Goal: Navigation & Orientation: Find specific page/section

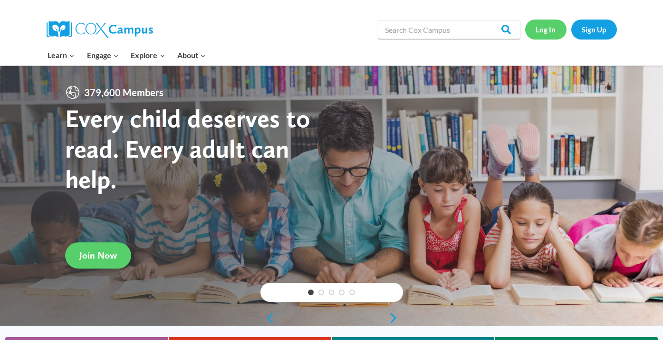
click at [539, 33] on link "Log In" at bounding box center [545, 28] width 41 height 19
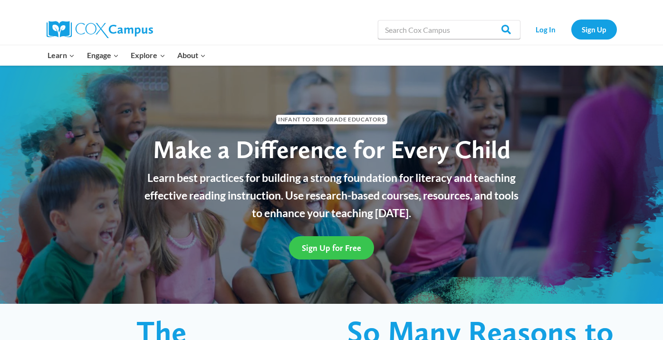
click at [333, 251] on span "Sign Up for Free" at bounding box center [331, 248] width 59 height 10
click at [340, 245] on span "Sign Up for Free" at bounding box center [331, 248] width 59 height 10
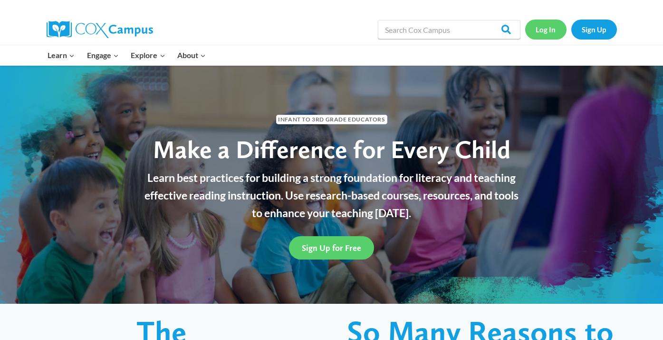
click at [547, 29] on link "Log In" at bounding box center [545, 28] width 41 height 19
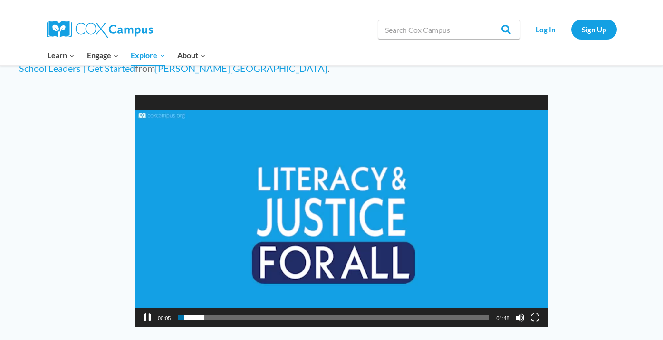
scroll to position [740, 0]
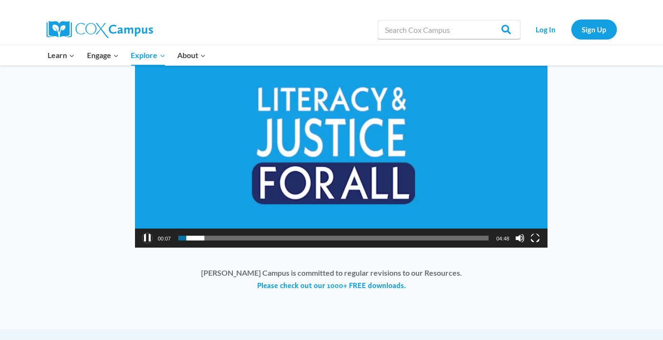
click at [145, 236] on button "Pause" at bounding box center [148, 238] width 10 height 10
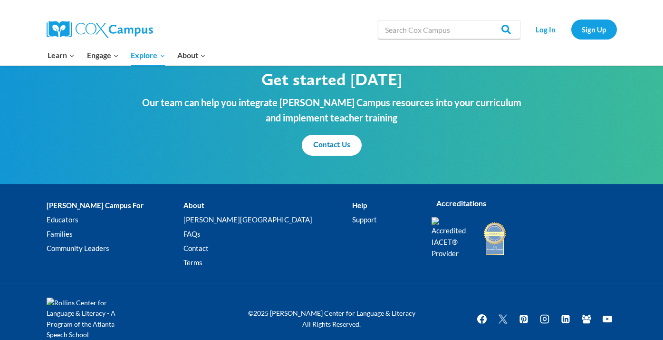
scroll to position [1172, 0]
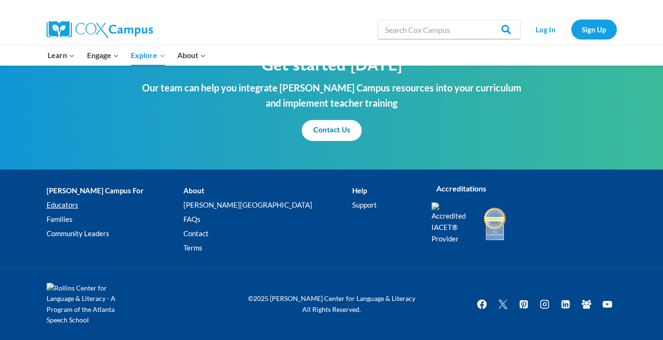
click at [71, 206] on link "Educators" at bounding box center [115, 205] width 137 height 14
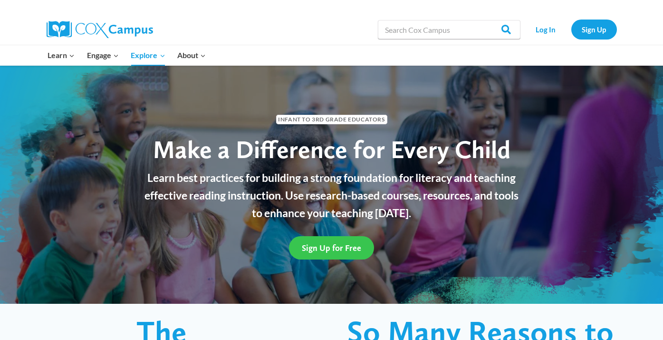
click at [327, 247] on span "Sign Up for Free" at bounding box center [331, 248] width 59 height 10
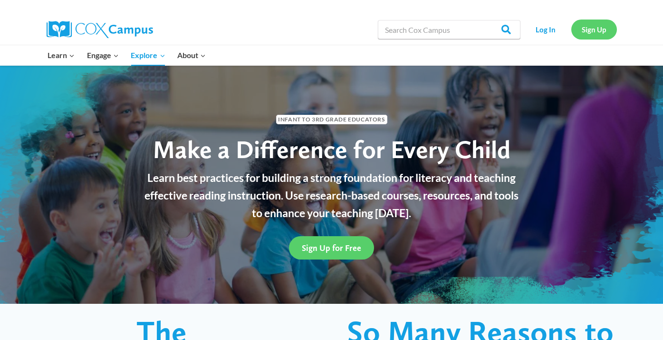
click at [603, 31] on link "Sign Up" at bounding box center [595, 28] width 46 height 19
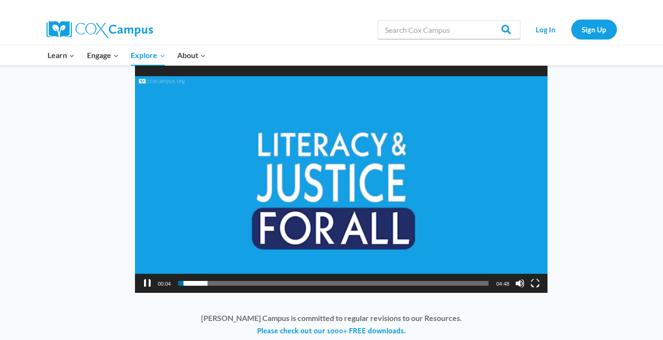
scroll to position [690, 0]
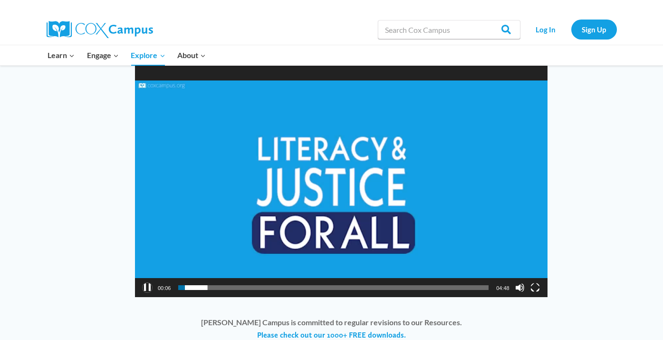
click at [146, 285] on button "Pause" at bounding box center [148, 287] width 10 height 10
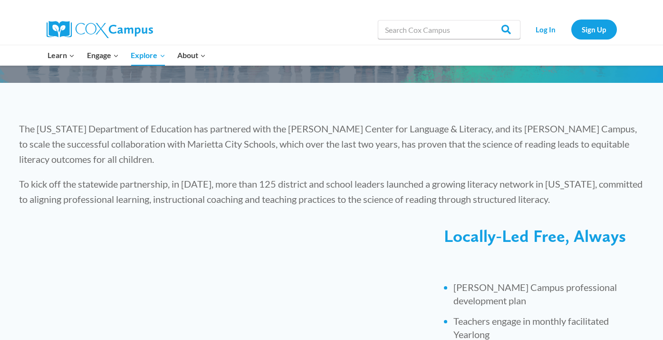
scroll to position [133, 0]
